Goal: Navigation & Orientation: Understand site structure

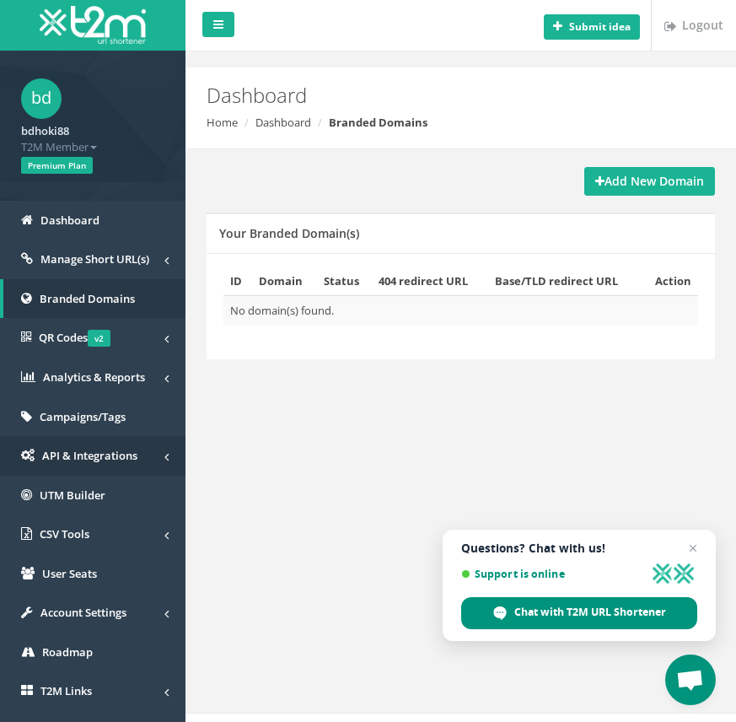
scroll to position [75, 0]
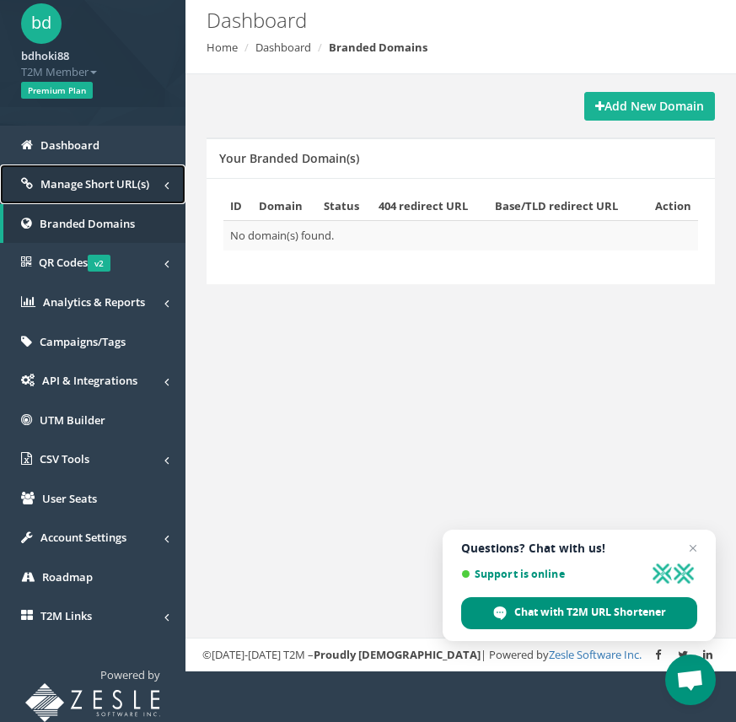
click at [136, 182] on span "Manage Short URL(s)" at bounding box center [94, 183] width 109 height 15
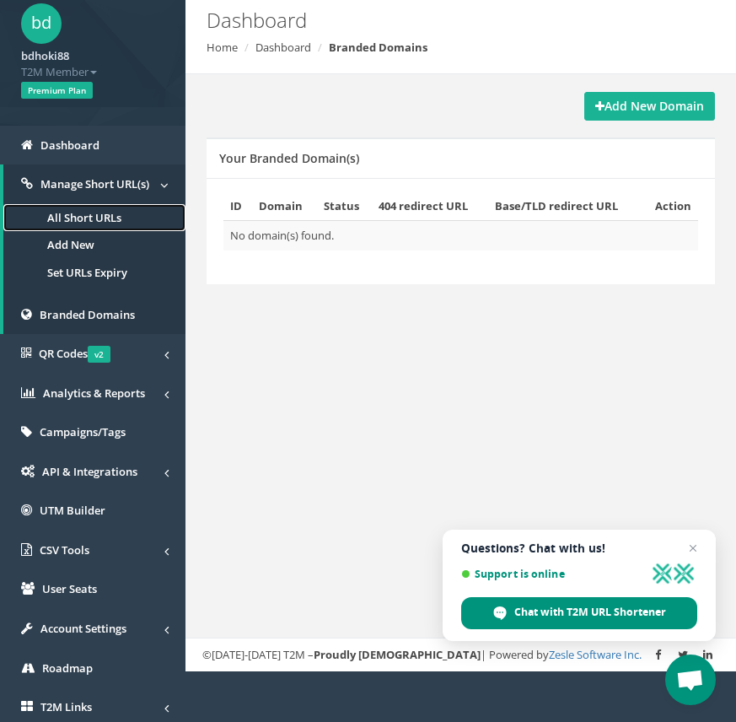
click at [117, 222] on link "All Short URLs" at bounding box center [94, 218] width 182 height 28
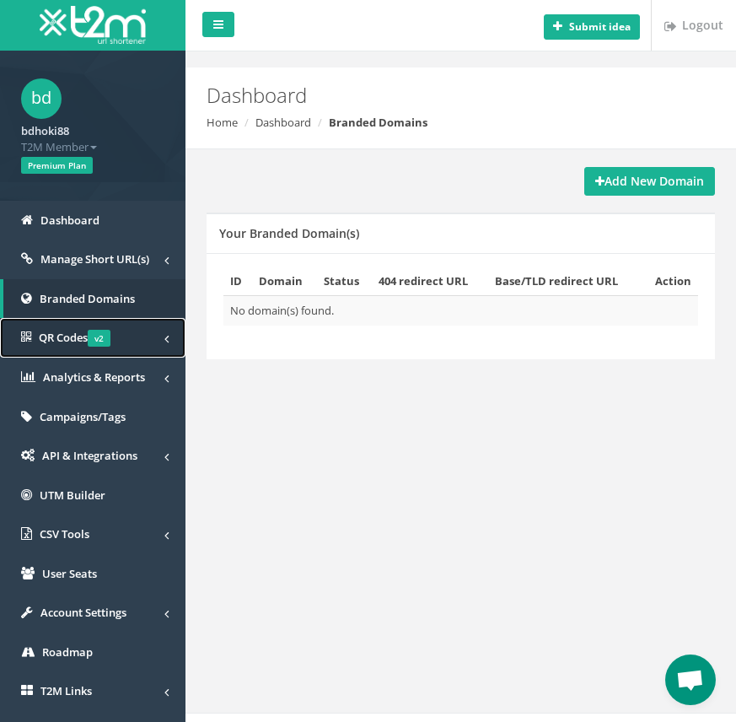
click at [153, 336] on link "QR Codes v2" at bounding box center [93, 338] width 186 height 40
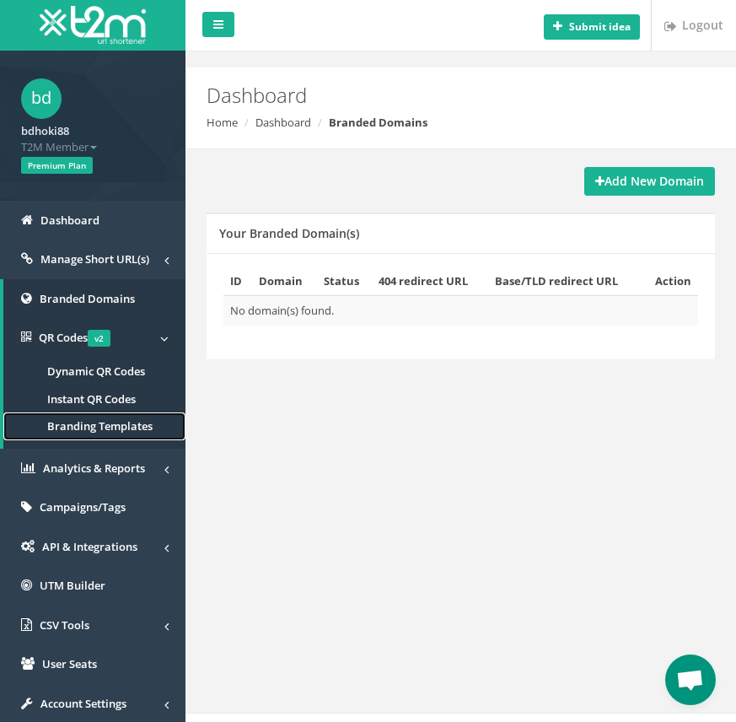
click at [132, 426] on span "Branding Templates" at bounding box center [99, 425] width 105 height 15
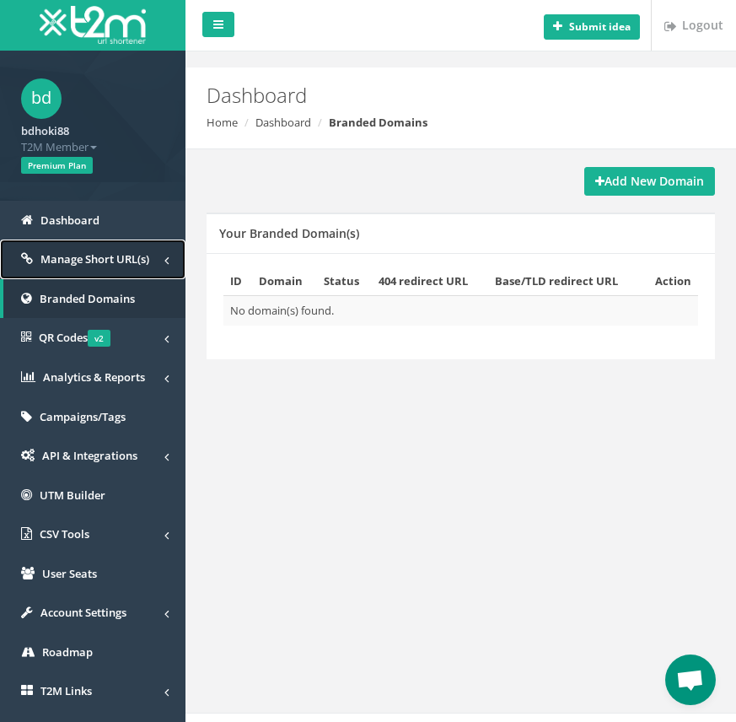
click at [78, 264] on span "Manage Short URL(s)" at bounding box center [94, 258] width 109 height 15
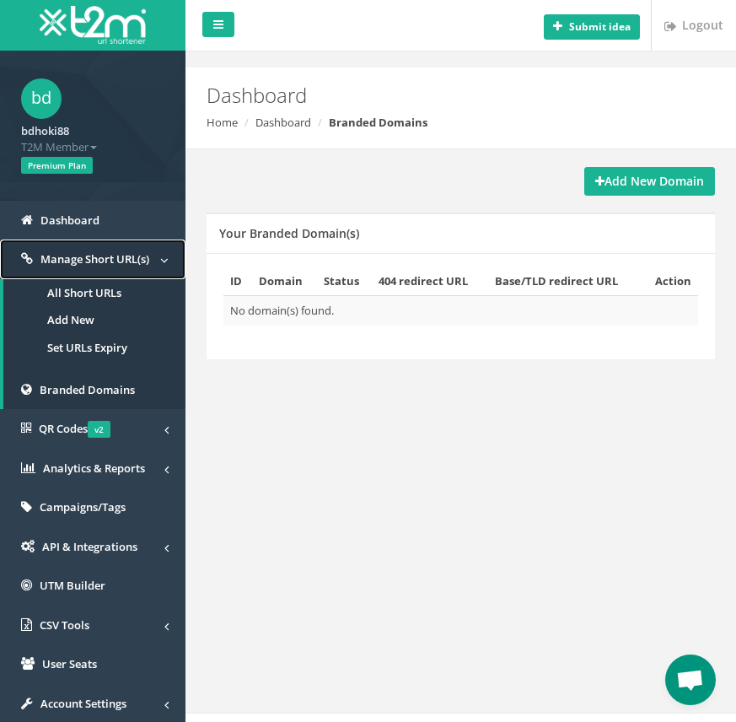
click at [85, 259] on span "Manage Short URL(s)" at bounding box center [94, 258] width 109 height 15
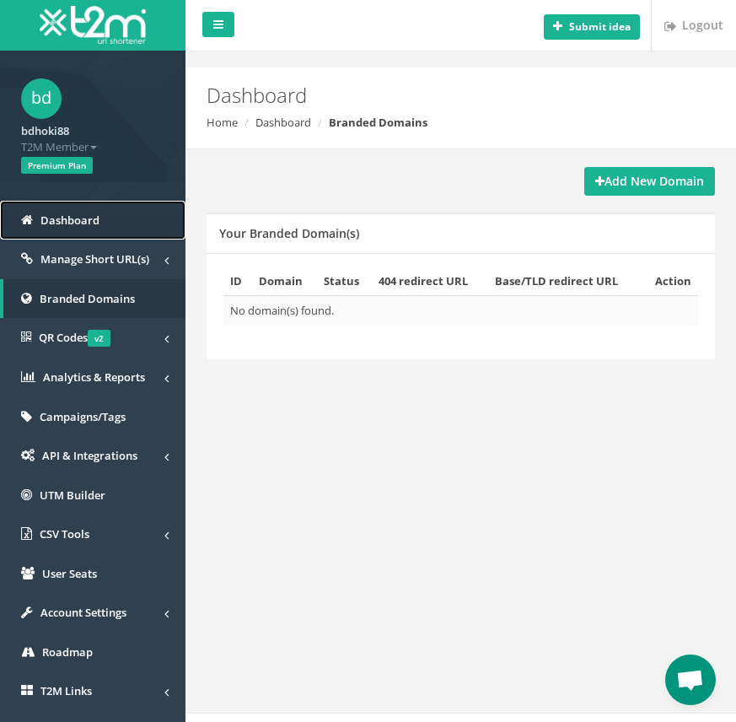
click at [104, 222] on link "Dashboard" at bounding box center [93, 221] width 186 height 40
